Goal: Task Accomplishment & Management: Manage account settings

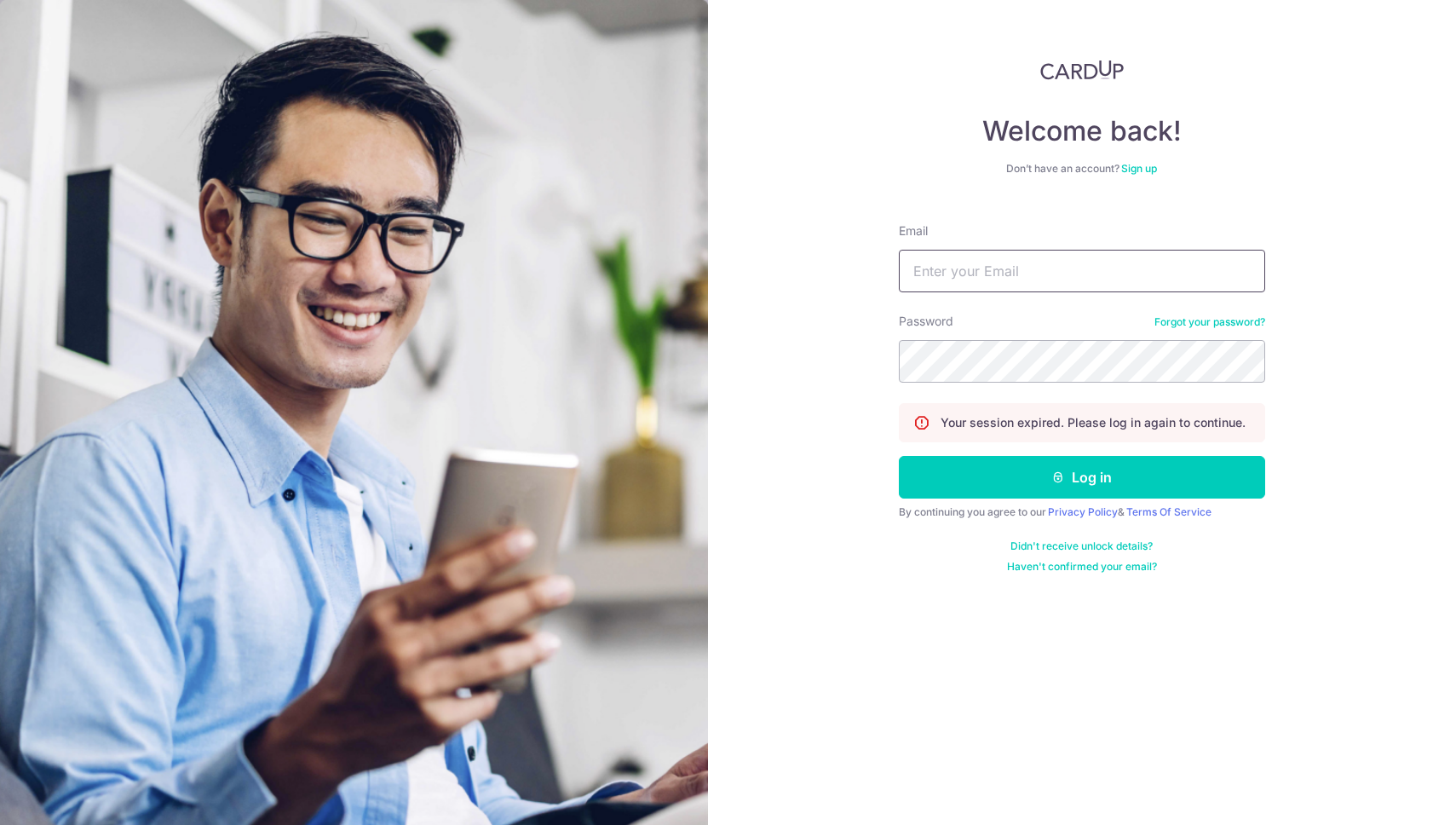
click at [961, 287] on input "Email" at bounding box center [1082, 271] width 366 height 43
type input "[EMAIL_ADDRESS][DOMAIN_NAME]"
click at [899, 456] on button "Log in" at bounding box center [1082, 477] width 366 height 43
